Goal: Task Accomplishment & Management: Use online tool/utility

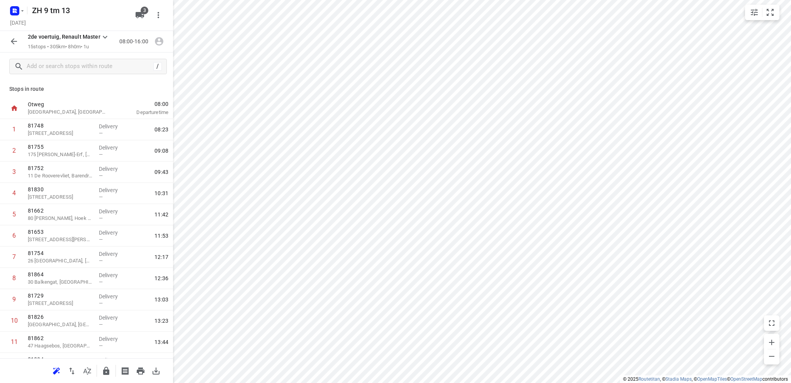
scroll to position [100, 0]
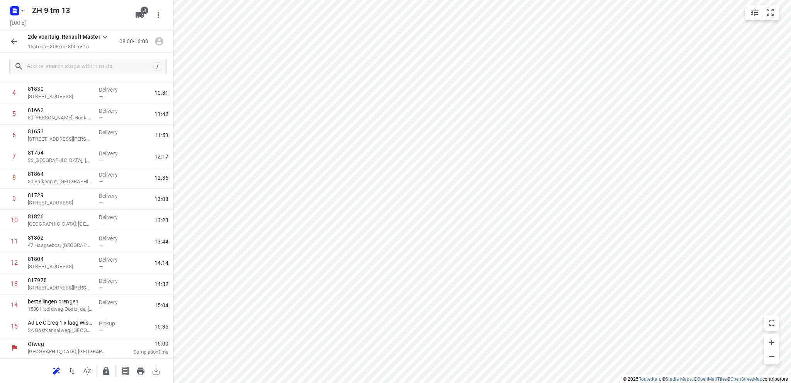
click at [17, 9] on rect "button" at bounding box center [14, 10] width 9 height 9
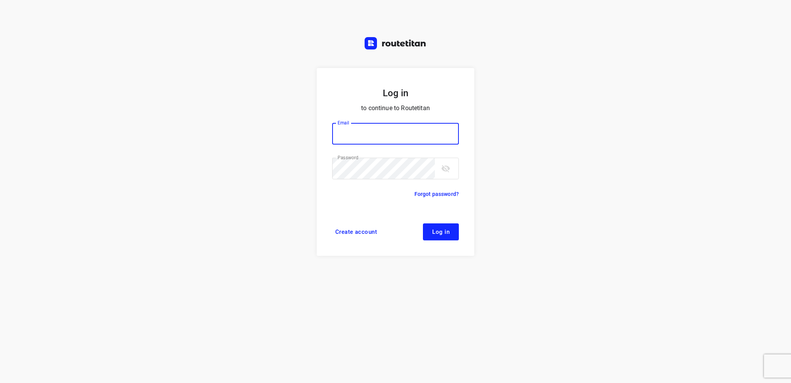
type input "info@tasboomkwekerij.nl"
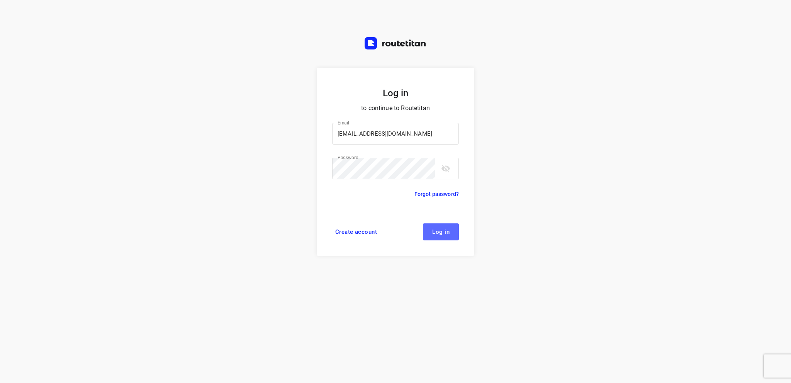
click at [440, 235] on span "Log in" at bounding box center [440, 232] width 17 height 6
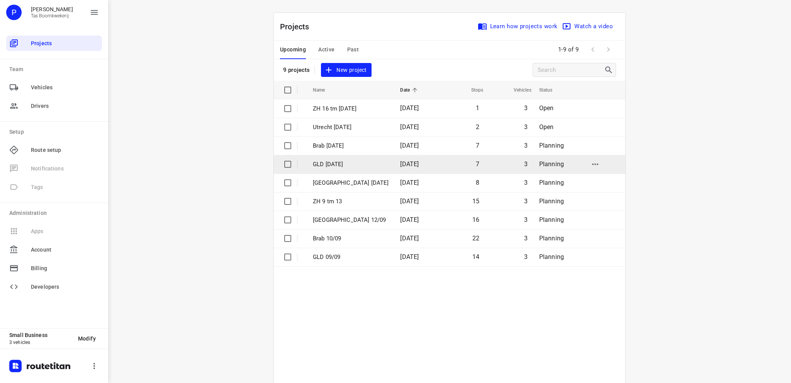
click at [344, 166] on p "GLD 16 sept" at bounding box center [351, 164] width 76 height 9
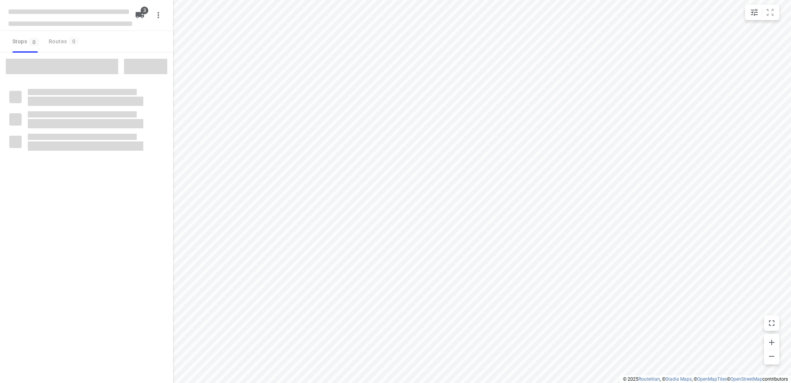
type input "distance"
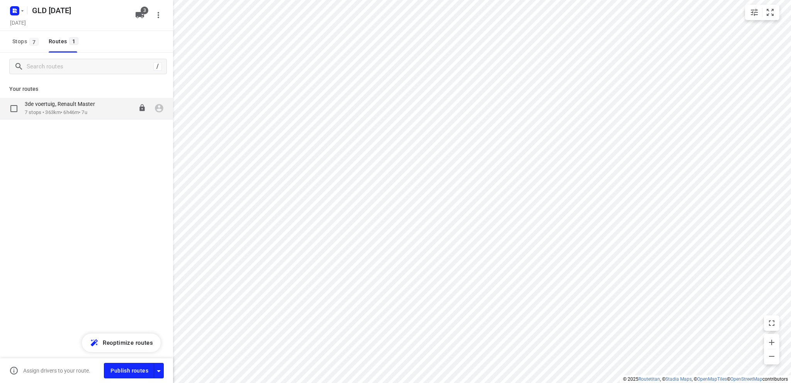
click at [68, 113] on p "7 stops • 363km • 6h46m • 7u" at bounding box center [64, 112] width 78 height 7
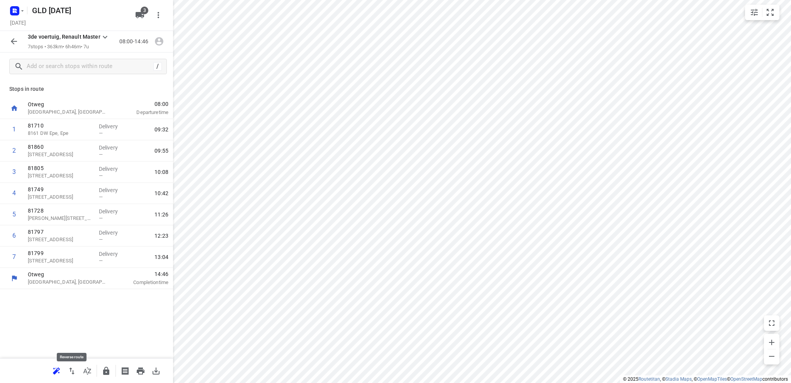
click at [71, 369] on icon "button" at bounding box center [71, 370] width 5 height 7
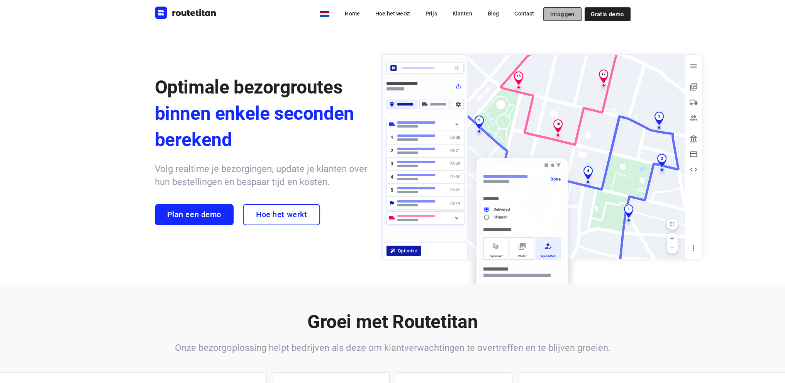
click at [556, 11] on span "Inloggen" at bounding box center [562, 14] width 24 height 6
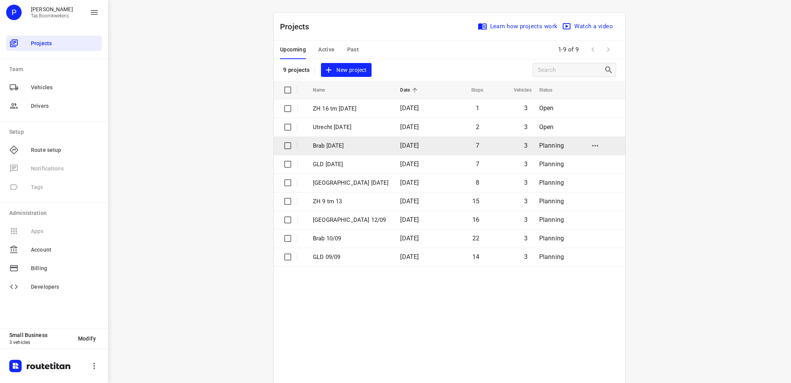
click at [323, 144] on p "Brab [DATE]" at bounding box center [351, 145] width 76 height 9
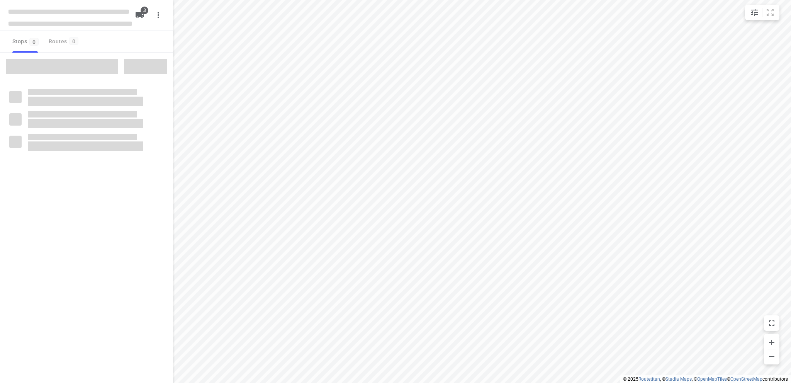
type input "distance"
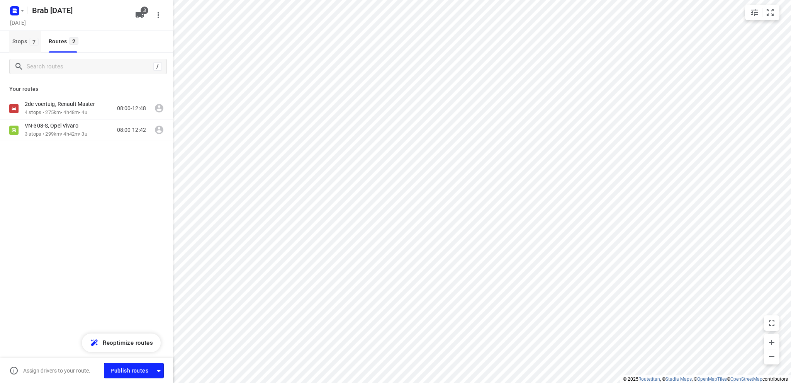
click at [18, 40] on span "Stops 7" at bounding box center [26, 42] width 29 height 10
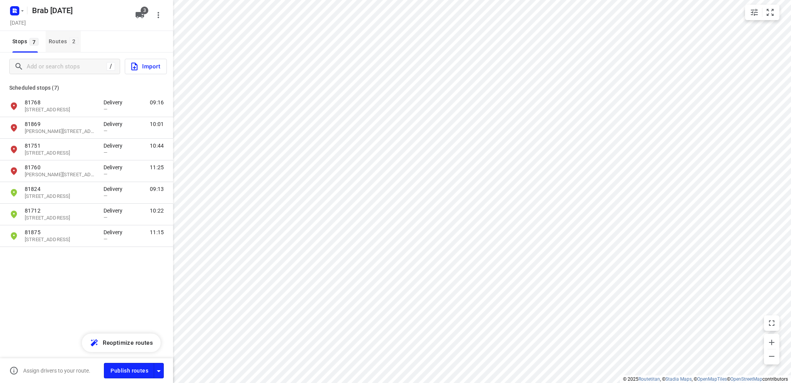
click at [56, 40] on div "Routes 2" at bounding box center [65, 42] width 32 height 10
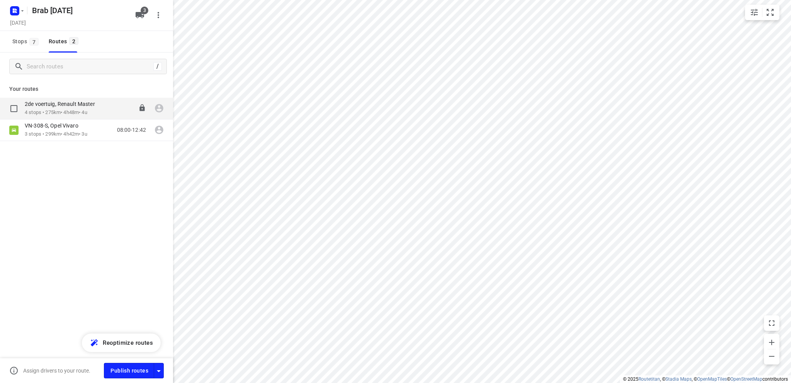
click at [59, 109] on p "4 stops • 275km • 4h48m • 4u" at bounding box center [64, 112] width 78 height 7
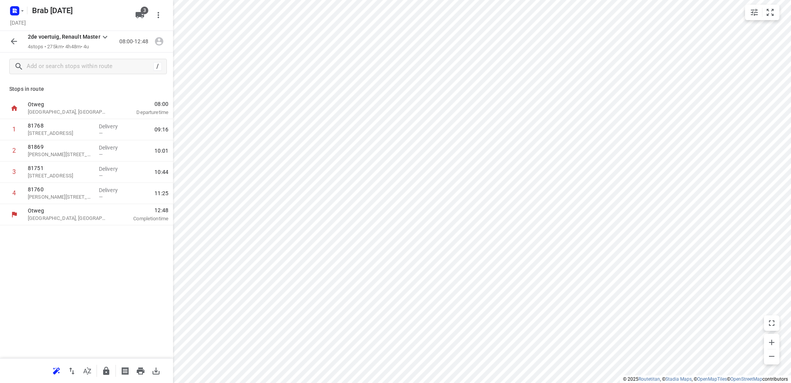
click at [13, 42] on icon "button" at bounding box center [13, 41] width 9 height 9
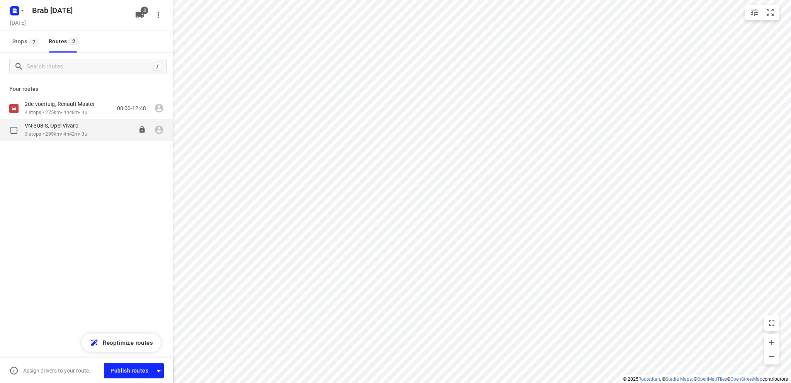
click at [54, 129] on p "VN-308-S, Opel Vivaro" at bounding box center [54, 125] width 58 height 7
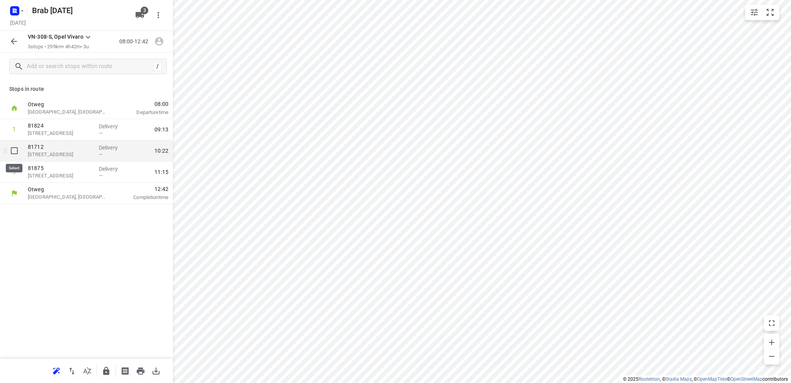
click at [13, 149] on input "checkbox" at bounding box center [14, 150] width 15 height 15
checkbox input "true"
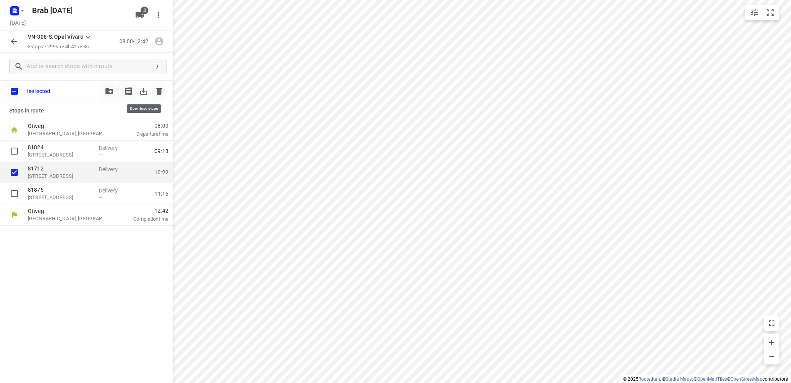
click at [144, 90] on icon "button" at bounding box center [143, 90] width 9 height 9
click at [108, 88] on icon "button" at bounding box center [109, 91] width 8 height 6
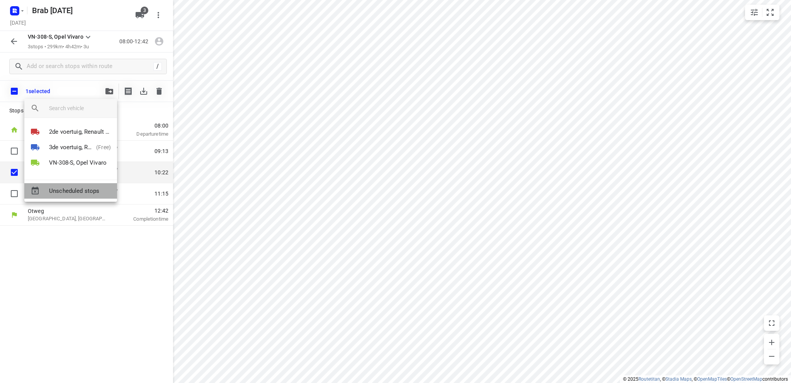
click at [73, 191] on span "Unscheduled stops" at bounding box center [80, 190] width 62 height 9
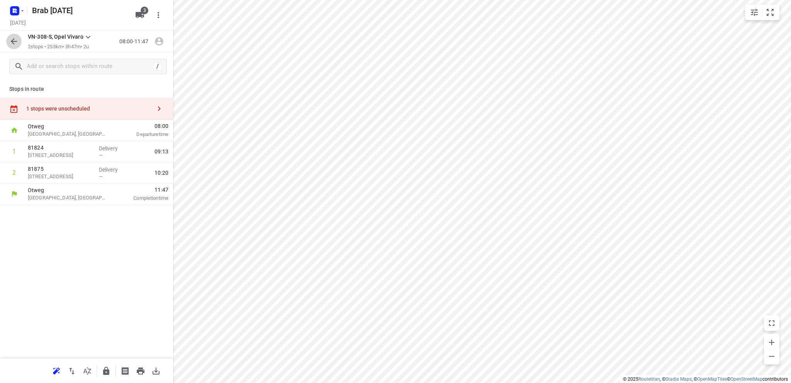
click at [13, 40] on icon "button" at bounding box center [14, 41] width 6 height 6
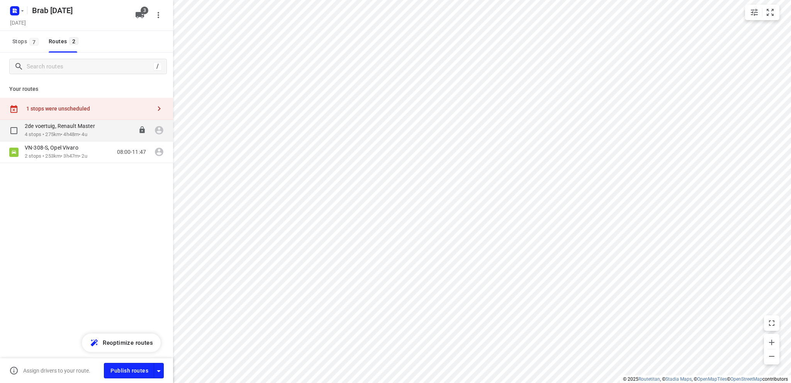
click at [56, 134] on p "4 stops • 275km • 4h48m • 4u" at bounding box center [64, 134] width 78 height 7
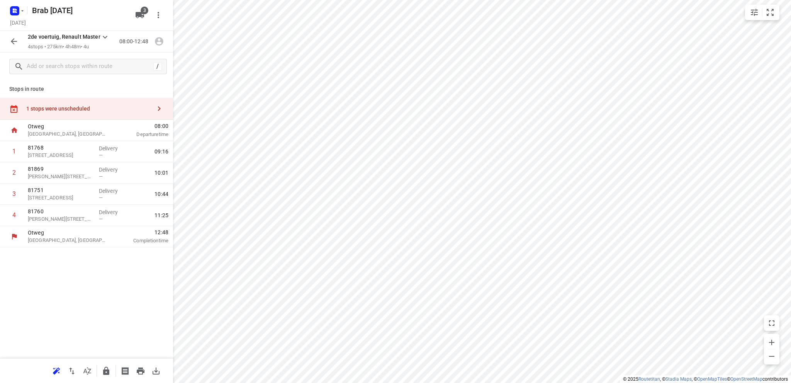
click at [11, 40] on icon "button" at bounding box center [13, 41] width 9 height 9
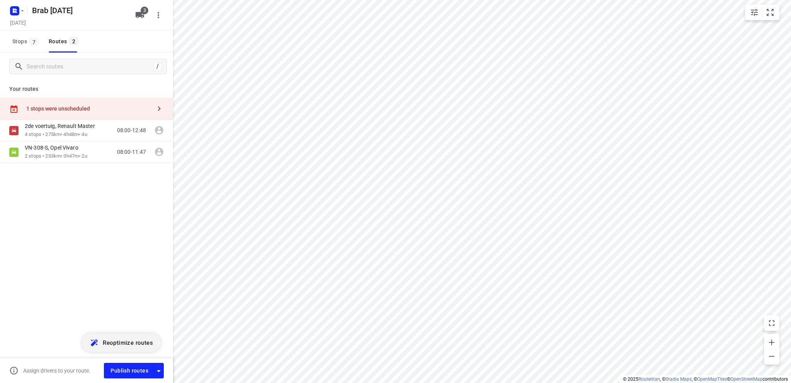
click at [117, 340] on span "Reoptimize routes" at bounding box center [128, 342] width 50 height 10
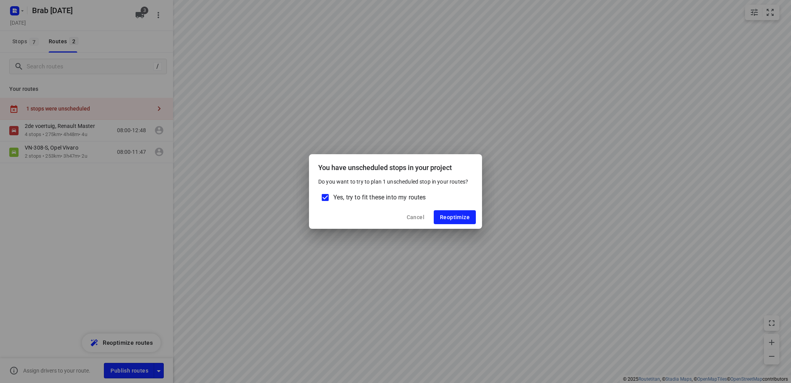
click at [326, 195] on input "Yes, try to fit these into my routes" at bounding box center [325, 197] width 16 height 16
checkbox input "false"
click at [456, 218] on span "Reoptimize" at bounding box center [455, 217] width 30 height 6
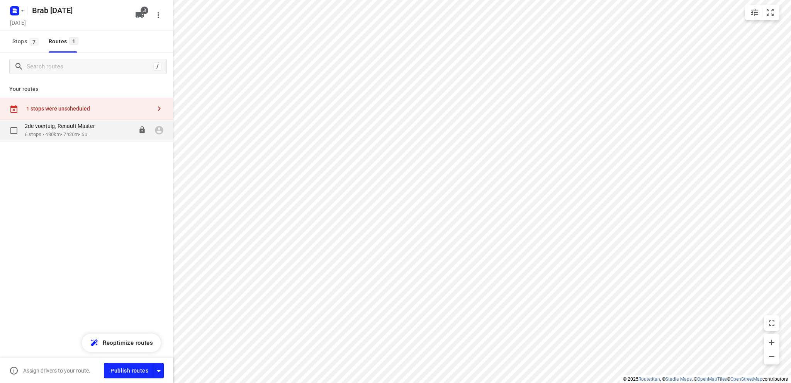
click at [38, 129] on p "2de voertuig, Renault Master" at bounding box center [62, 125] width 75 height 7
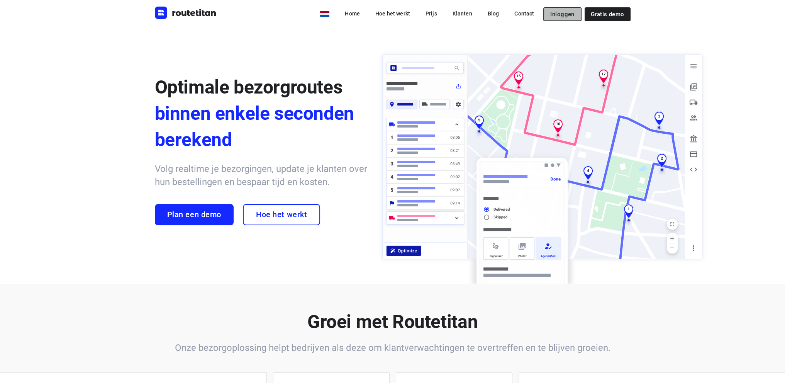
click at [562, 15] on span "Inloggen" at bounding box center [562, 14] width 24 height 6
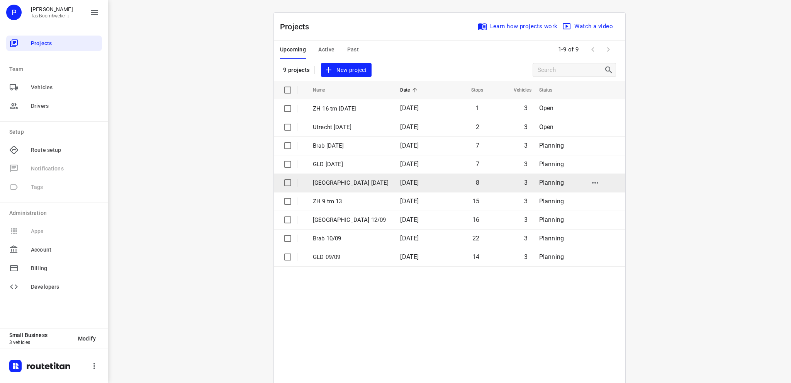
click at [345, 182] on p "[GEOGRAPHIC_DATA] [DATE]" at bounding box center [351, 182] width 76 height 9
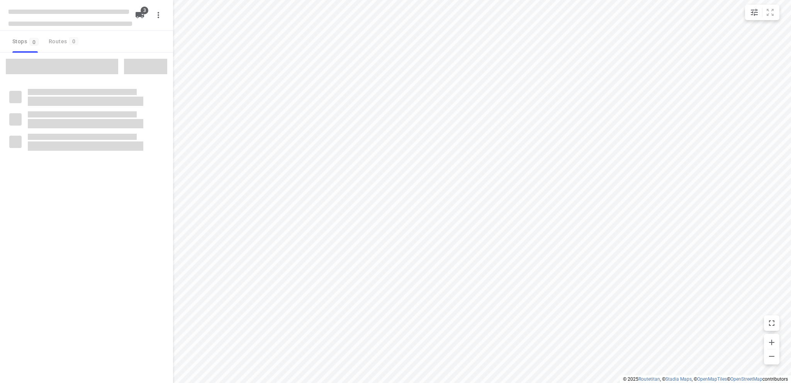
type input "distance"
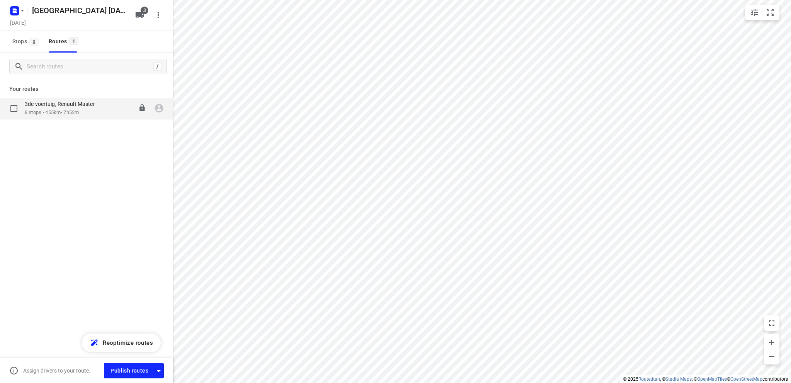
click at [43, 108] on div "3de voertuig, Renault Master" at bounding box center [64, 104] width 78 height 8
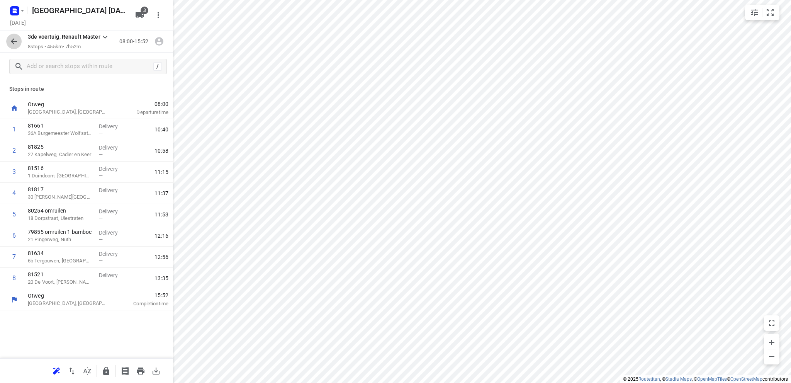
click at [11, 42] on icon "button" at bounding box center [13, 41] width 9 height 9
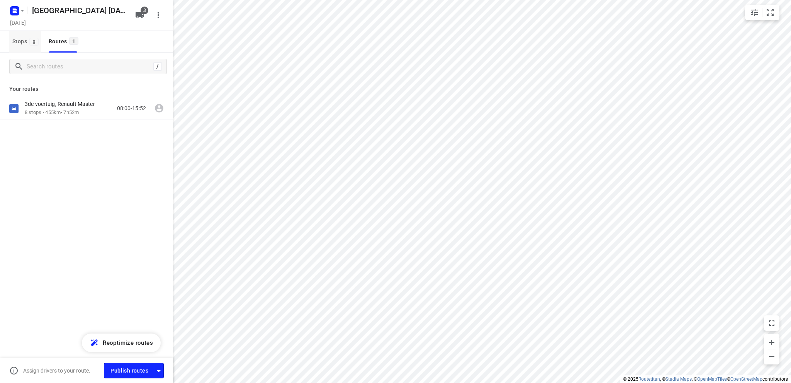
click at [15, 40] on span "Stops 8" at bounding box center [26, 42] width 29 height 10
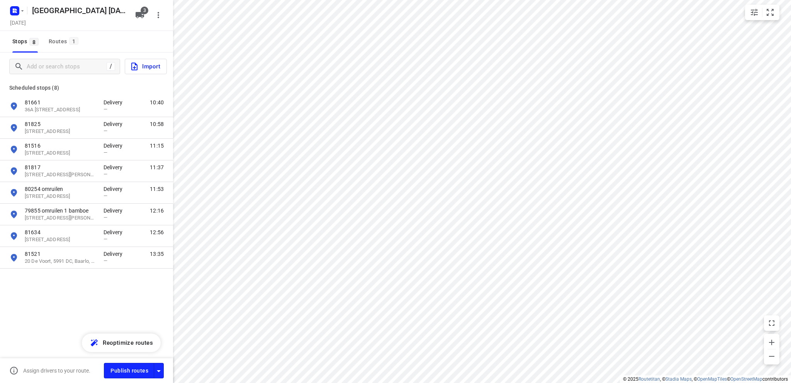
click at [147, 65] on span "Import" at bounding box center [145, 66] width 30 height 10
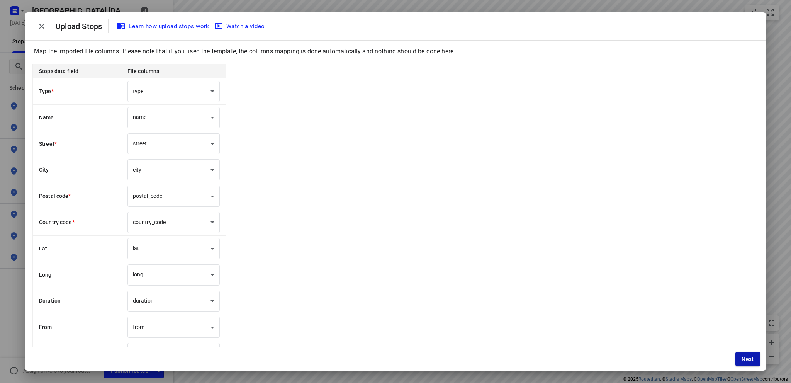
click at [747, 358] on span "Next" at bounding box center [747, 359] width 12 height 6
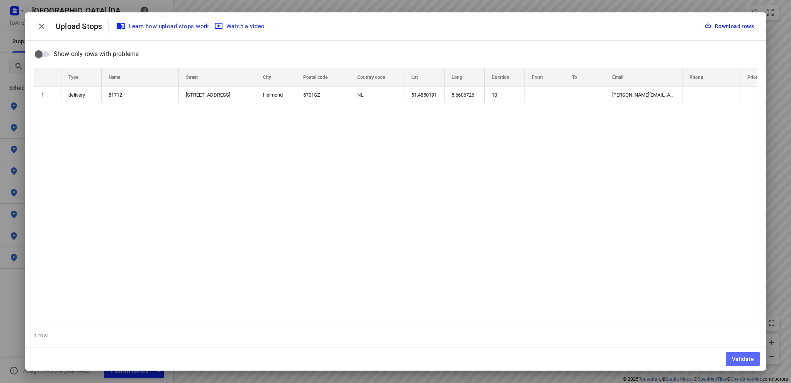
click at [747, 358] on span "Validate" at bounding box center [743, 359] width 22 height 6
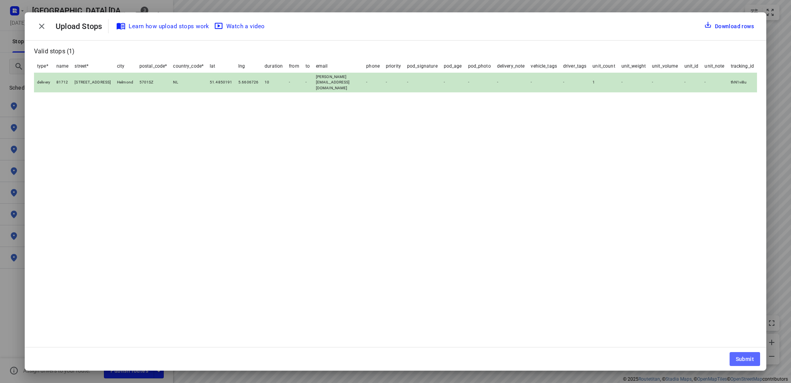
click at [747, 358] on span "Submit" at bounding box center [744, 359] width 18 height 6
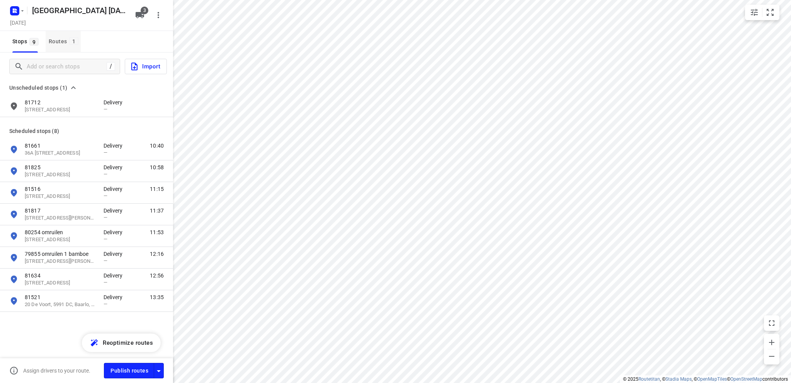
click at [59, 38] on div "Routes 1" at bounding box center [65, 42] width 32 height 10
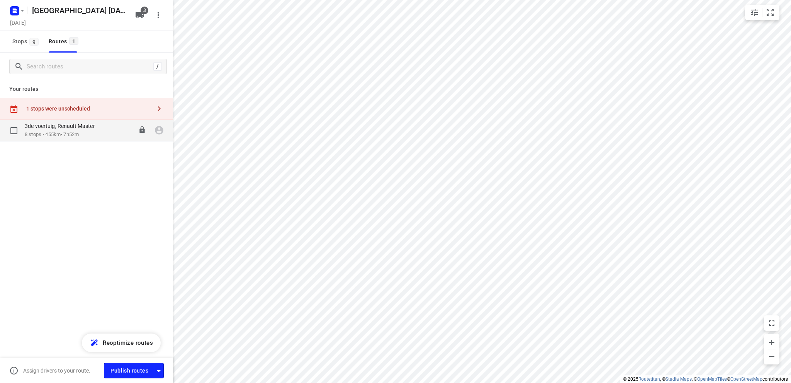
click at [58, 128] on p "3de voertuig, Renault Master" at bounding box center [62, 125] width 75 height 7
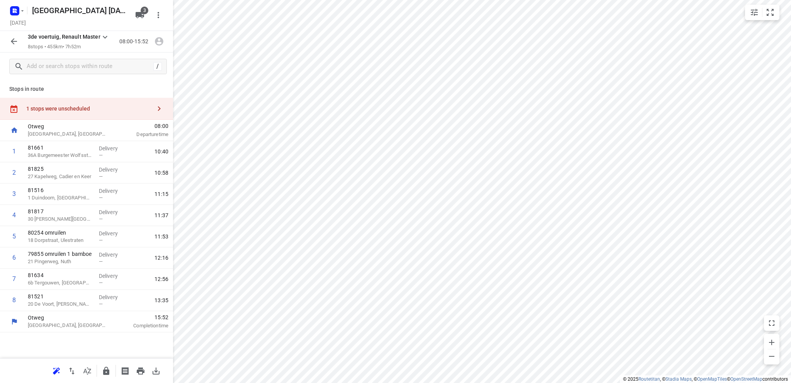
click at [66, 107] on div "1 stops were unscheduled" at bounding box center [88, 108] width 125 height 6
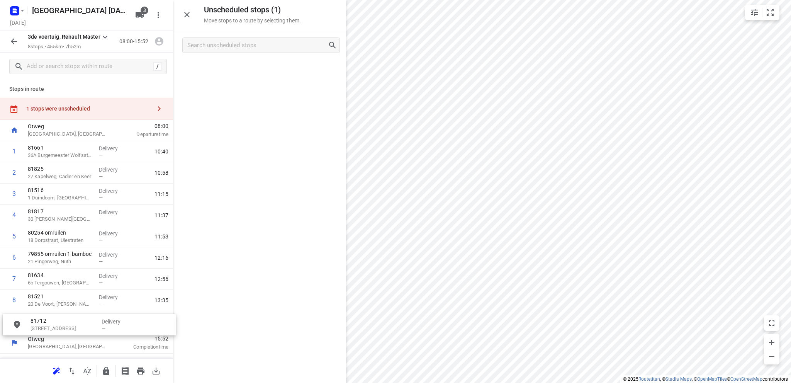
drag, startPoint x: 230, startPoint y: 74, endPoint x: 57, endPoint y: 329, distance: 307.7
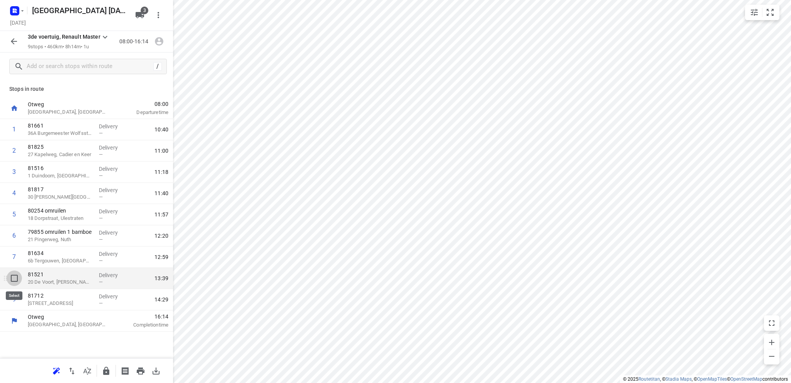
click at [13, 277] on input "checkbox" at bounding box center [14, 277] width 15 height 15
checkbox input "true"
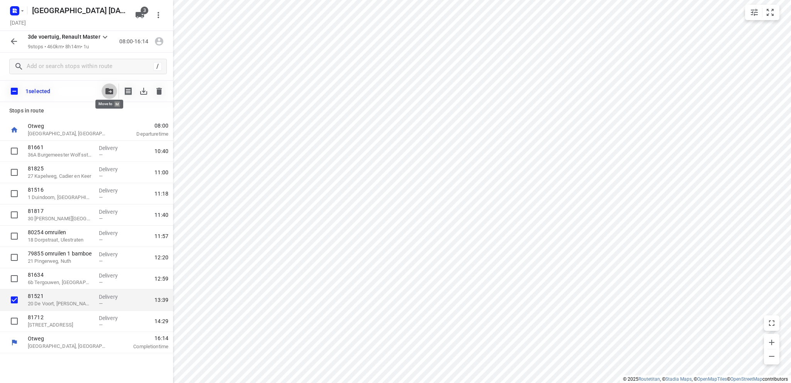
click at [108, 88] on icon "button" at bounding box center [109, 91] width 8 height 6
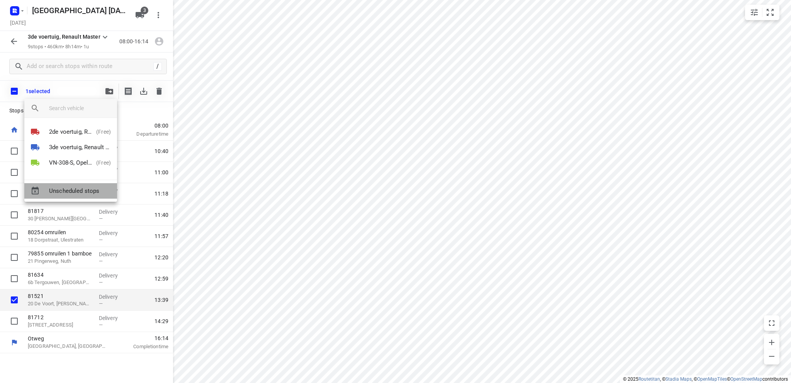
click at [73, 190] on span "Unscheduled stops" at bounding box center [80, 190] width 62 height 9
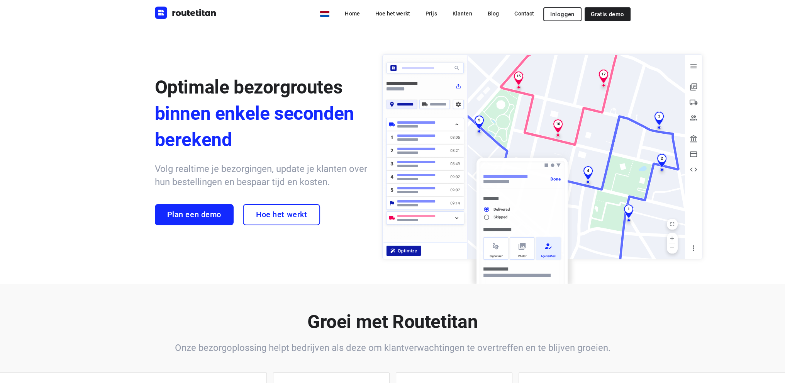
click at [565, 12] on span "Inloggen" at bounding box center [562, 14] width 24 height 6
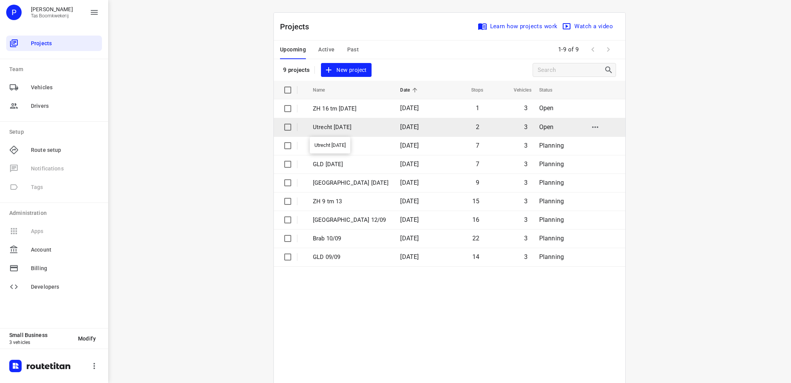
click at [354, 128] on p "Utrecht [DATE]" at bounding box center [351, 127] width 76 height 9
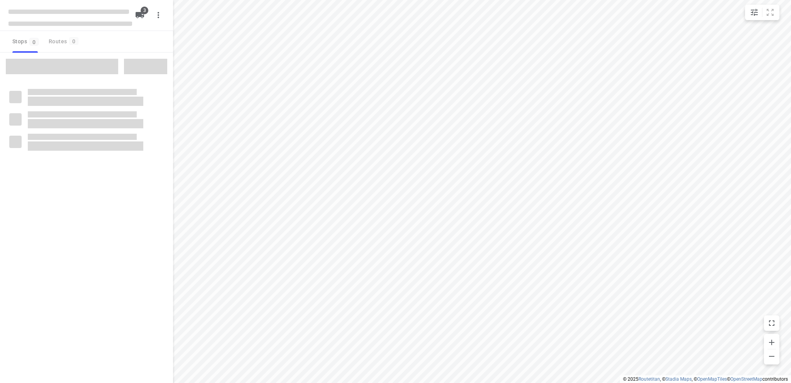
type input "distance"
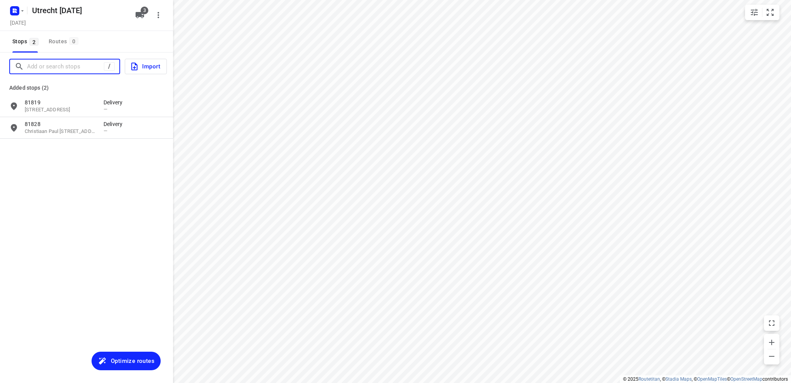
click at [29, 67] on input "Add or search stops" at bounding box center [65, 67] width 77 height 12
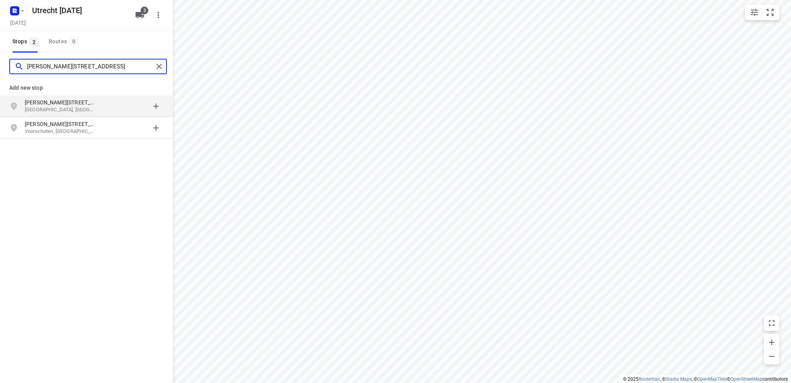
type input "[PERSON_NAME][STREET_ADDRESS]"
click at [46, 107] on p "[GEOGRAPHIC_DATA], [GEOGRAPHIC_DATA]" at bounding box center [60, 109] width 71 height 7
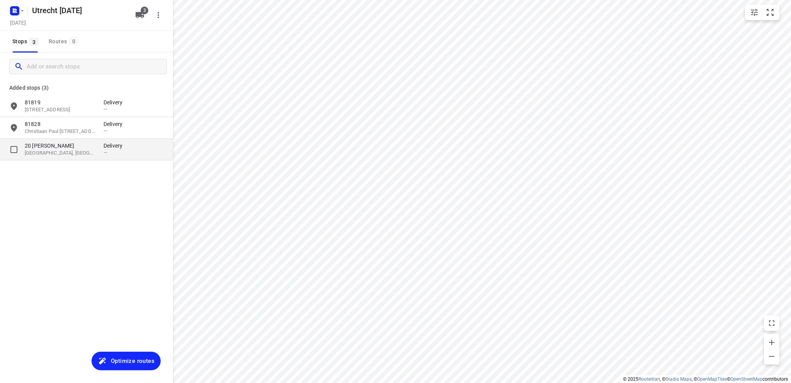
click at [53, 148] on p "20 [PERSON_NAME]" at bounding box center [60, 146] width 71 height 8
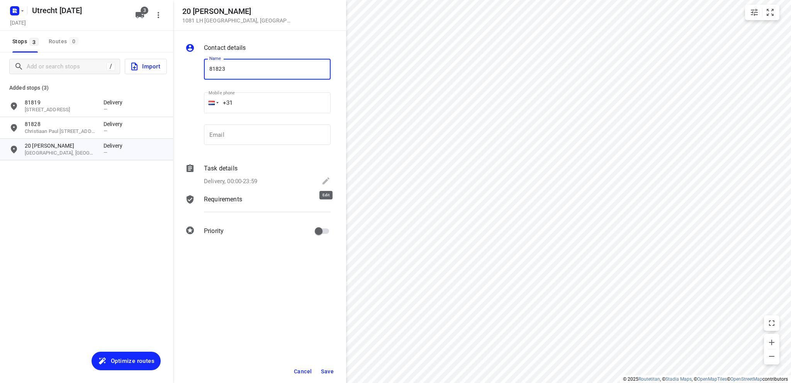
type input "81823"
click at [325, 178] on icon at bounding box center [325, 180] width 9 height 9
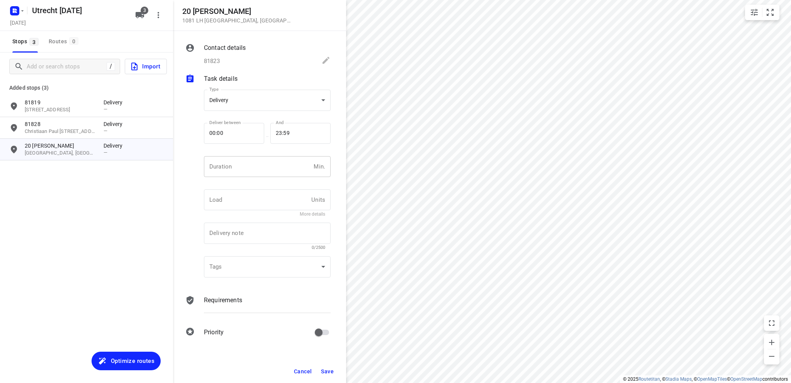
click at [239, 163] on input "number" at bounding box center [257, 166] width 107 height 21
type input "10"
click at [332, 370] on span "Save" at bounding box center [327, 371] width 13 height 6
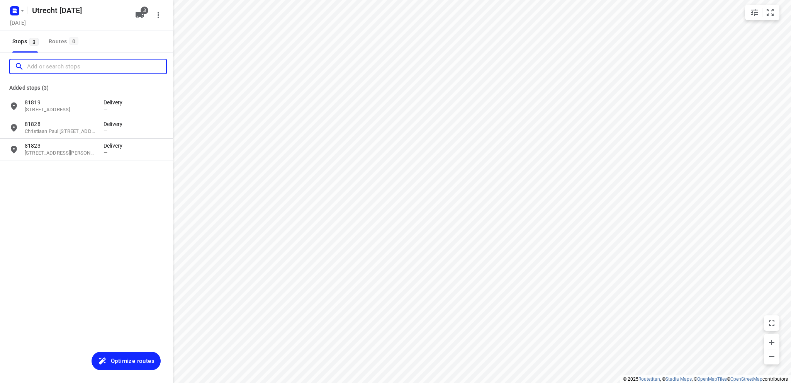
click at [61, 66] on input "Add or search stops" at bounding box center [96, 67] width 139 height 12
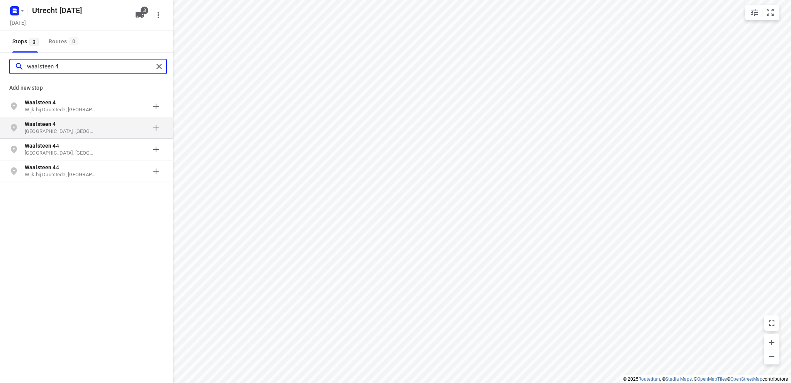
type input "waalsteen 4"
click at [51, 126] on b "Waalsteen 4" at bounding box center [40, 124] width 31 height 6
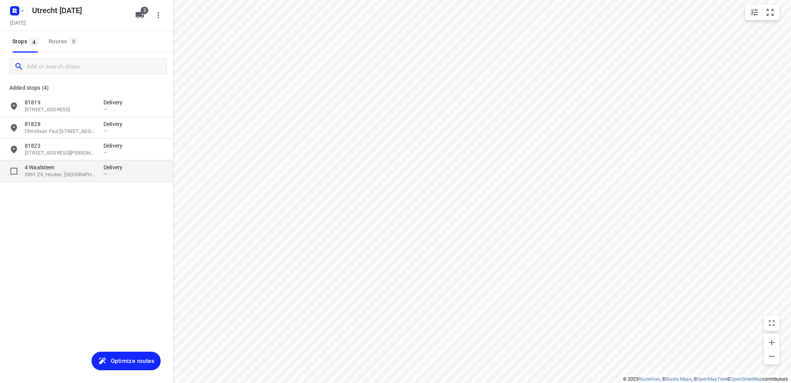
click at [54, 171] on p "4 Waalsteen" at bounding box center [60, 167] width 71 height 8
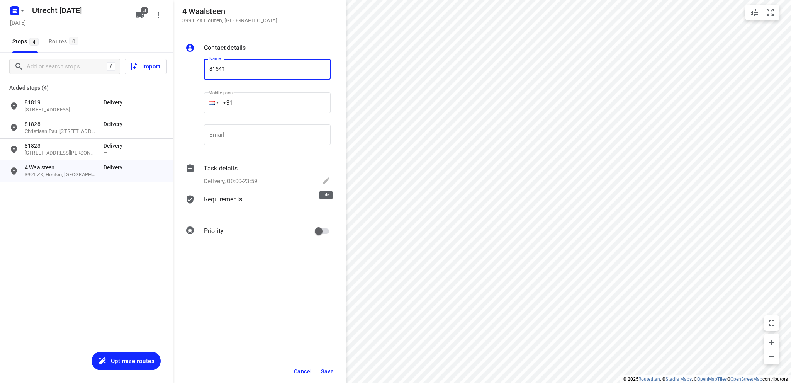
type input "81541"
click at [324, 179] on icon at bounding box center [325, 180] width 9 height 9
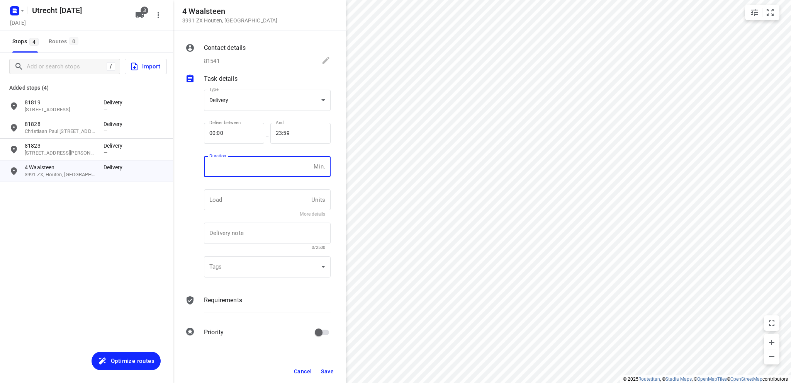
click at [221, 168] on input "number" at bounding box center [257, 166] width 107 height 21
type input "10"
click at [328, 370] on span "Save" at bounding box center [327, 371] width 13 height 6
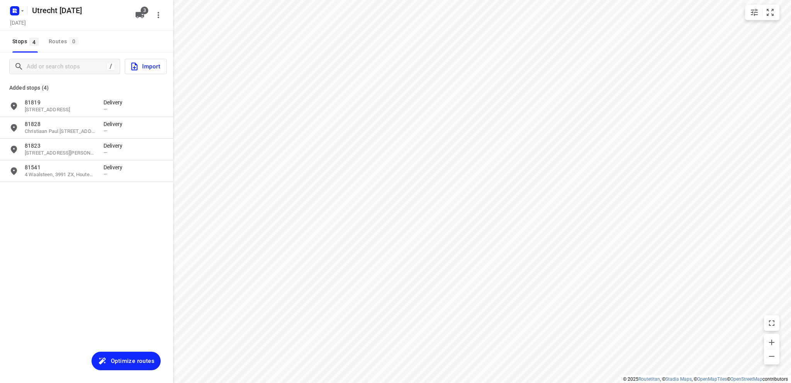
click at [133, 360] on span "Optimize routes" at bounding box center [133, 361] width 44 height 10
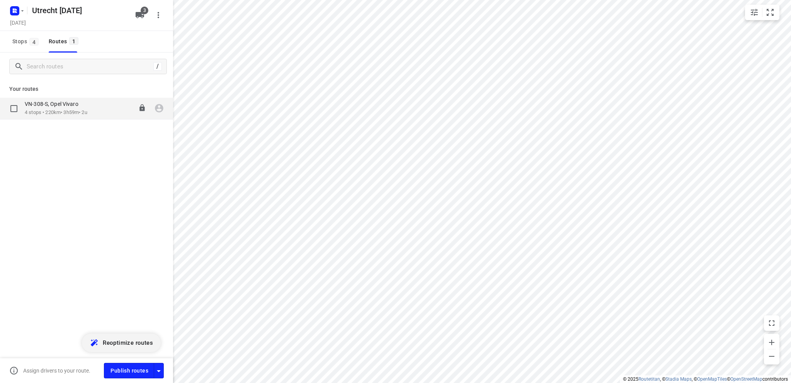
click at [61, 108] on div "VN-308-S, Opel Vivaro" at bounding box center [56, 104] width 63 height 8
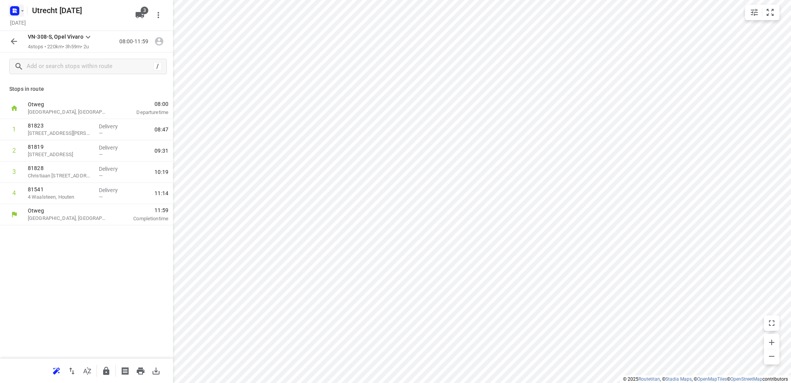
click at [14, 10] on icon "button" at bounding box center [14, 9] width 2 height 2
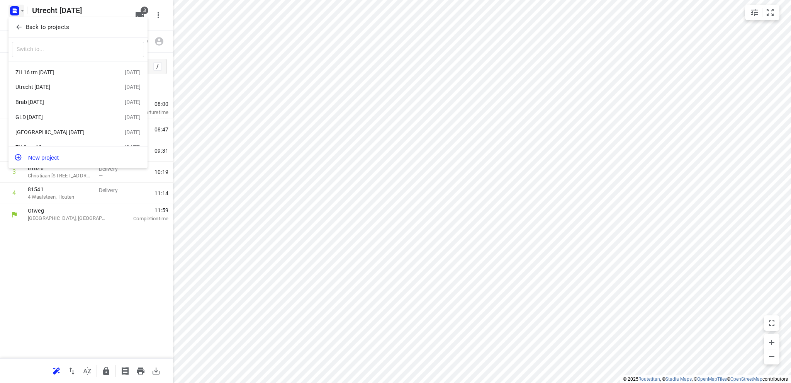
click at [40, 70] on div "ZH 16 tm 20 sept" at bounding box center [59, 72] width 89 height 6
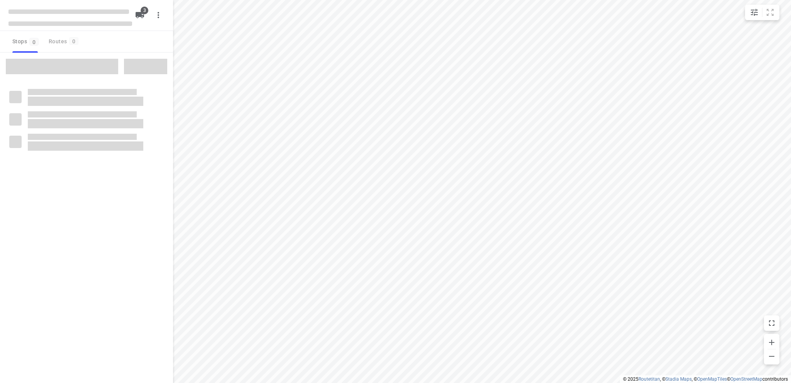
type input "distance"
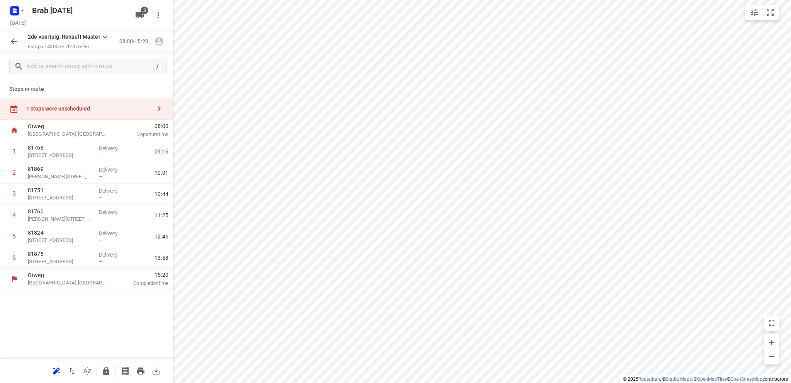
click at [11, 41] on icon "button" at bounding box center [14, 41] width 6 height 6
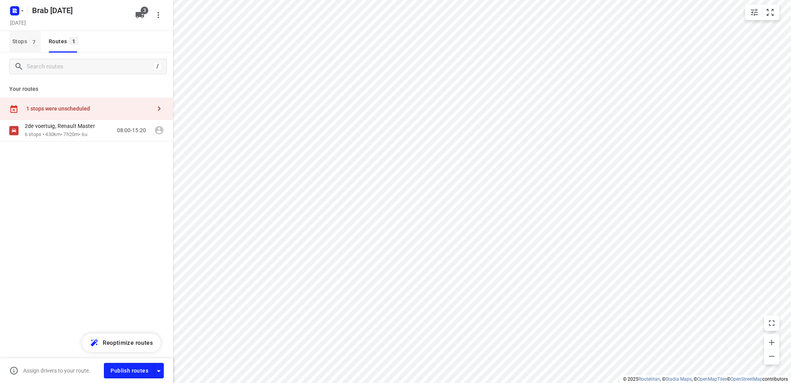
click at [20, 44] on span "Stops 7" at bounding box center [26, 42] width 29 height 10
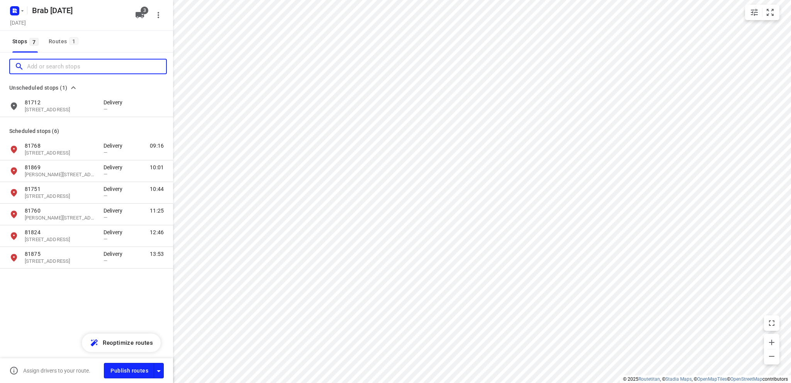
click at [55, 67] on input "Add or search stops" at bounding box center [96, 67] width 139 height 12
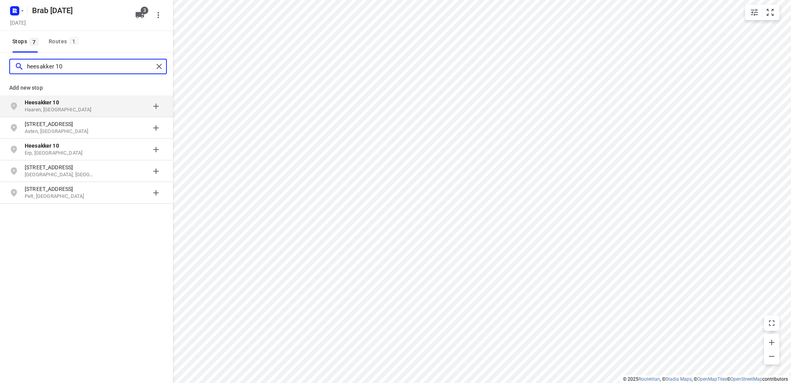
type input "heesakker 10"
click at [52, 105] on div "Heesakker 10 Haaren, Nederland" at bounding box center [64, 105] width 79 height 15
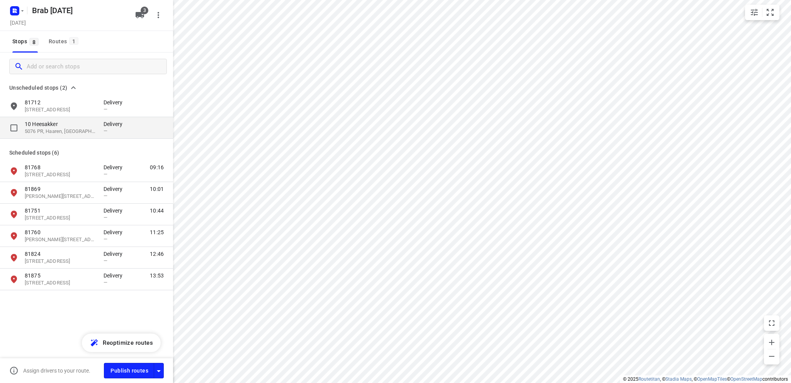
click at [46, 125] on p "10 Heesakker" at bounding box center [60, 124] width 71 height 8
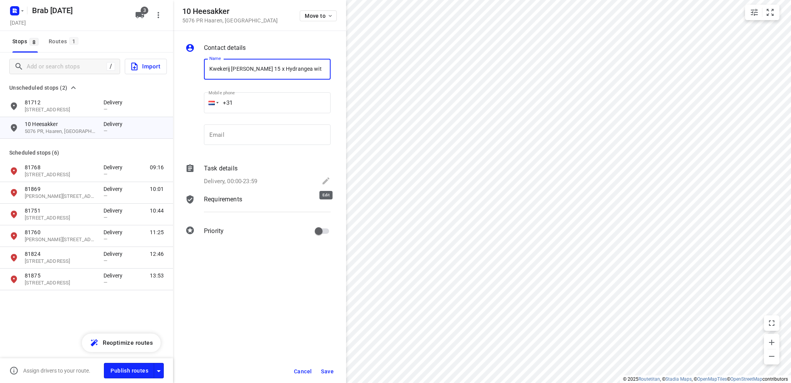
type input "Kwekerij Joost Sterke 15 x Hydrangea wit"
click at [324, 178] on icon at bounding box center [325, 180] width 9 height 9
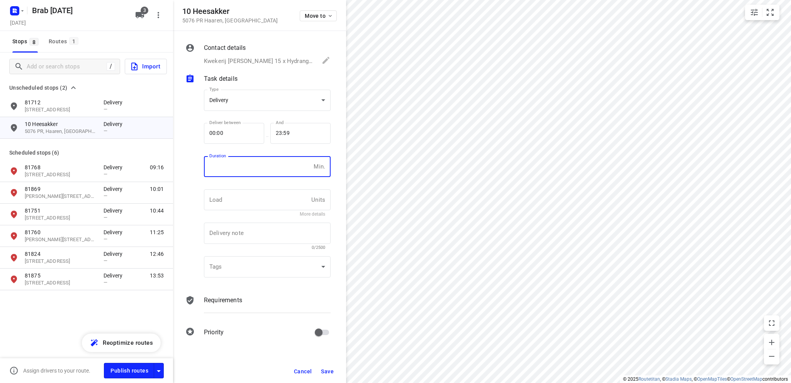
click at [250, 170] on input "number" at bounding box center [257, 166] width 107 height 21
type input "10"
click at [271, 95] on body "i © 2025 Routetitan , © Stadia Maps , © OpenMapTiles © OpenStreetMap contributo…" at bounding box center [395, 191] width 791 height 383
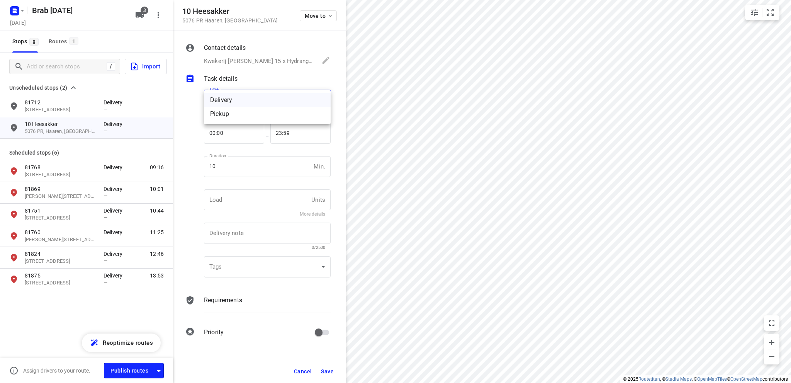
click at [261, 114] on div "Pickup" at bounding box center [267, 113] width 114 height 9
type input "pickup"
click at [323, 369] on span "Save" at bounding box center [327, 371] width 13 height 6
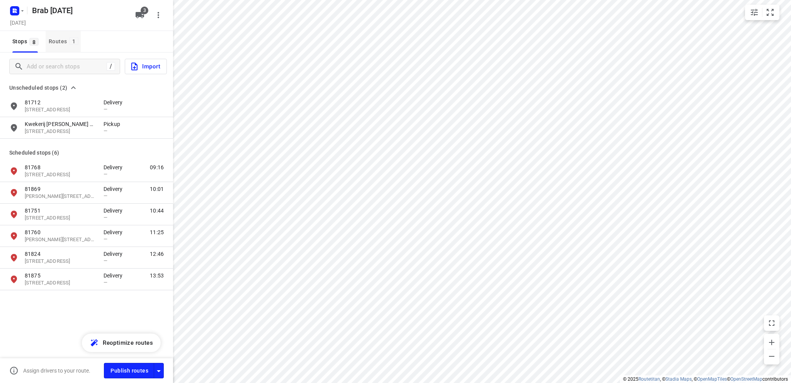
click at [55, 38] on div "Routes 1" at bounding box center [65, 42] width 32 height 10
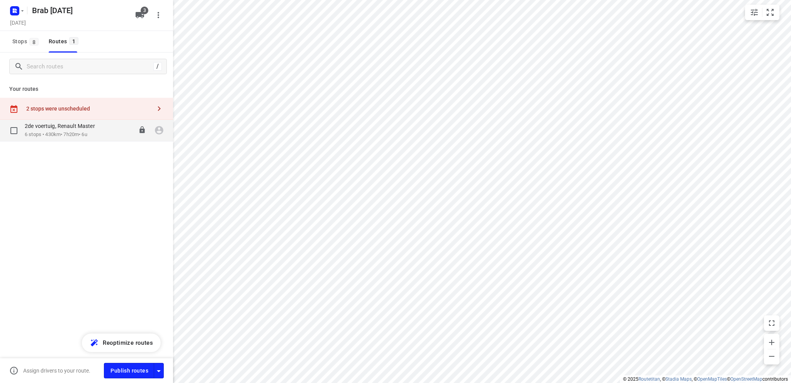
click at [70, 129] on p "2de voertuig, Renault Master" at bounding box center [62, 125] width 75 height 7
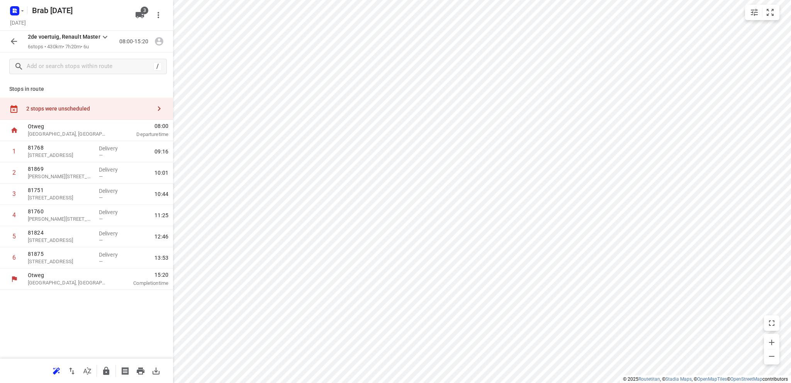
click at [68, 110] on div "2 stops were unscheduled" at bounding box center [88, 108] width 125 height 6
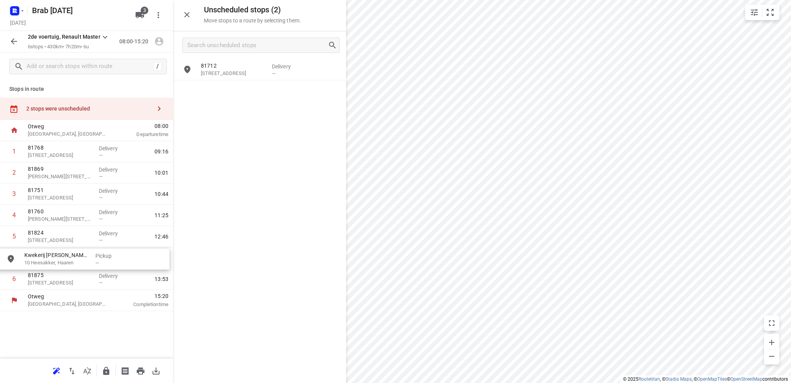
drag, startPoint x: 238, startPoint y: 93, endPoint x: 58, endPoint y: 262, distance: 246.3
click at [188, 15] on icon "button" at bounding box center [186, 14] width 9 height 9
